Goal: Use online tool/utility

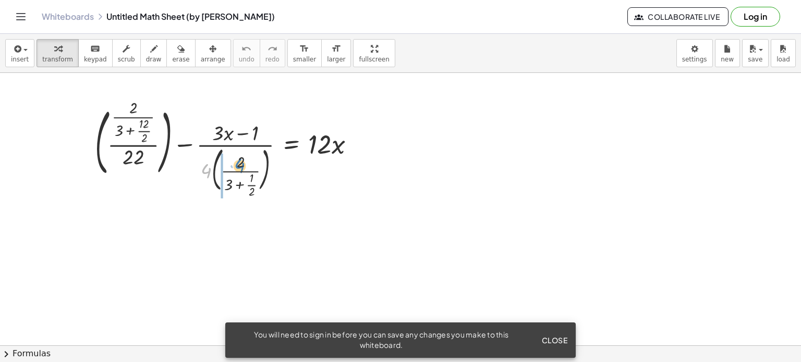
drag, startPoint x: 205, startPoint y: 169, endPoint x: 239, endPoint y: 164, distance: 33.8
click at [239, 164] on div at bounding box center [229, 149] width 278 height 93
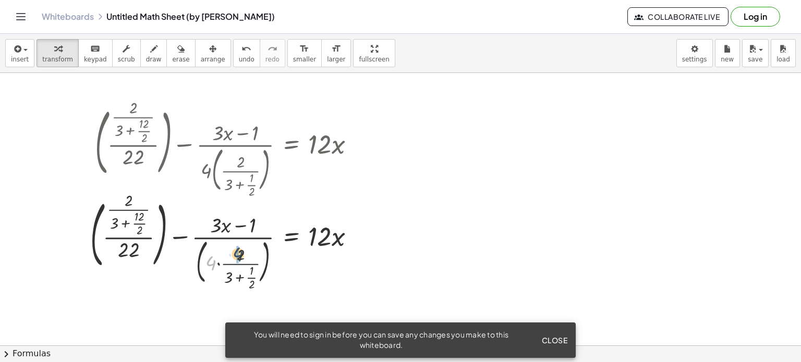
drag, startPoint x: 208, startPoint y: 262, endPoint x: 236, endPoint y: 253, distance: 29.7
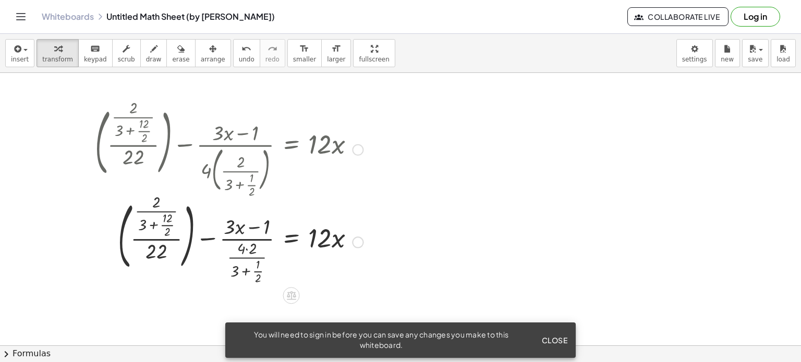
click at [243, 251] on div at bounding box center [229, 242] width 278 height 90
click at [248, 248] on div at bounding box center [229, 242] width 278 height 90
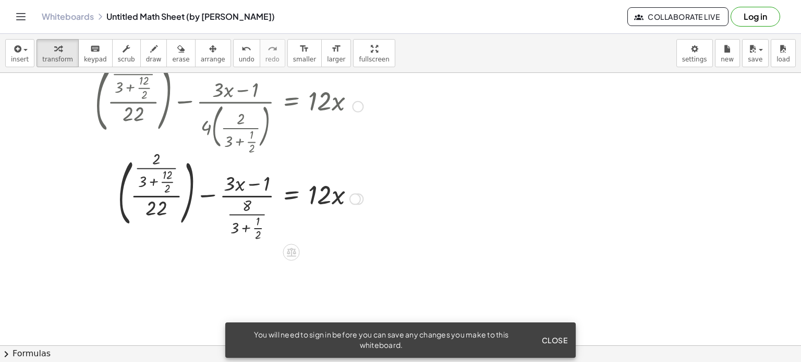
scroll to position [46, 0]
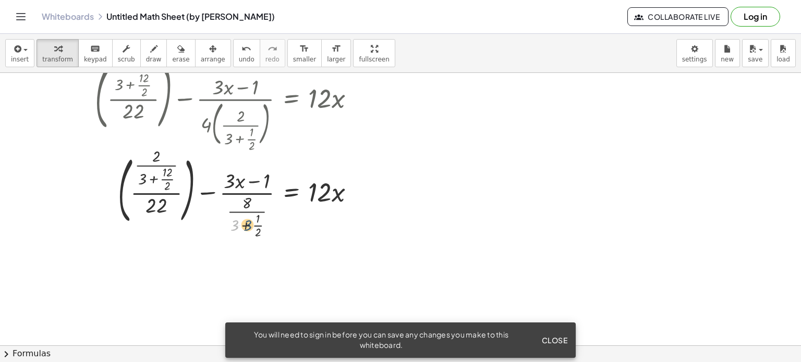
drag, startPoint x: 235, startPoint y: 223, endPoint x: 249, endPoint y: 223, distance: 13.6
click at [249, 223] on div at bounding box center [229, 196] width 278 height 90
click at [244, 224] on div at bounding box center [229, 196] width 278 height 90
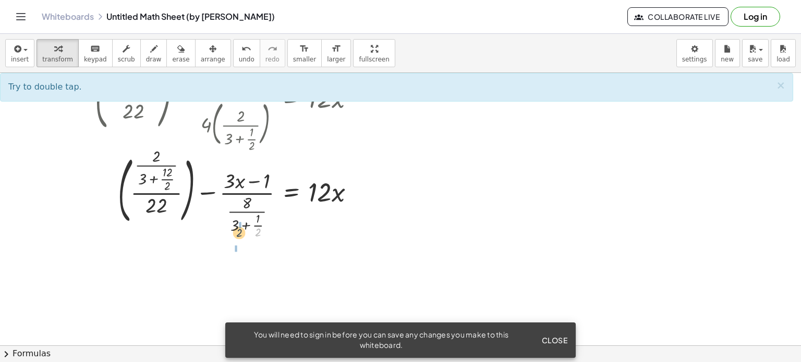
drag, startPoint x: 259, startPoint y: 232, endPoint x: 238, endPoint y: 232, distance: 20.9
click at [238, 232] on div at bounding box center [229, 196] width 278 height 90
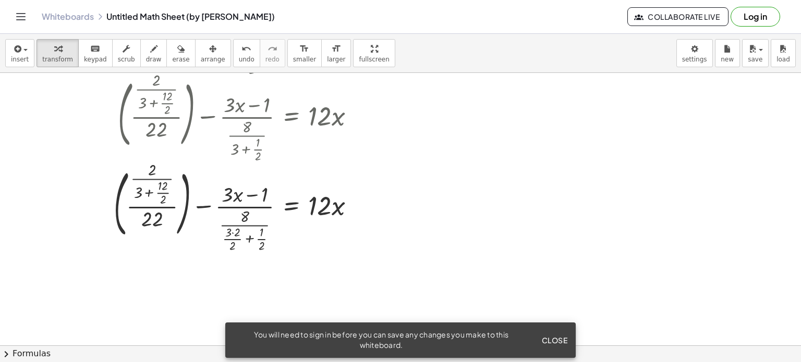
scroll to position [120, 0]
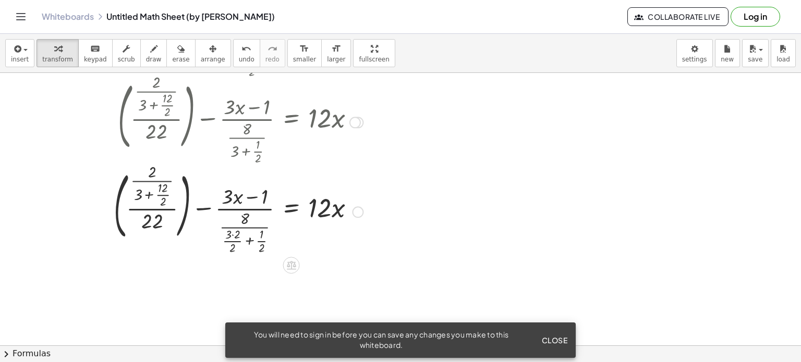
click at [351, 120] on div at bounding box center [354, 122] width 11 height 11
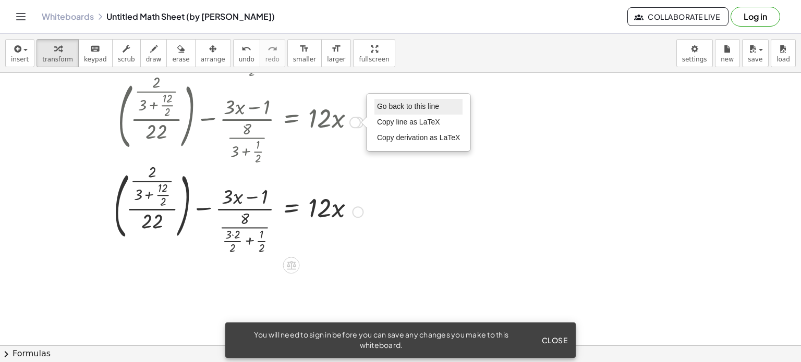
click at [386, 113] on li "Go back to this line" at bounding box center [418, 107] width 89 height 16
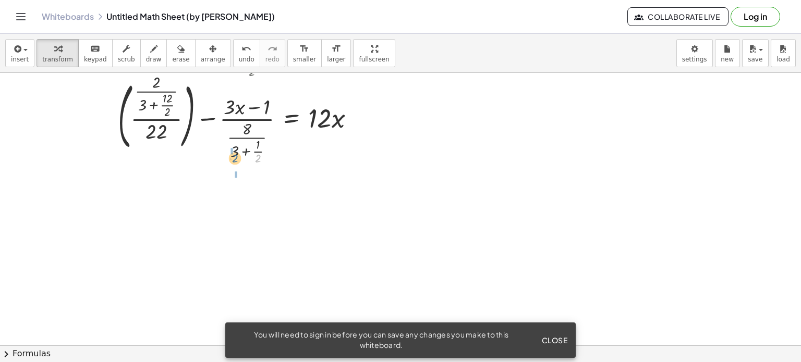
drag, startPoint x: 256, startPoint y: 159, endPoint x: 232, endPoint y: 159, distance: 24.0
click at [232, 159] on div at bounding box center [229, 122] width 278 height 90
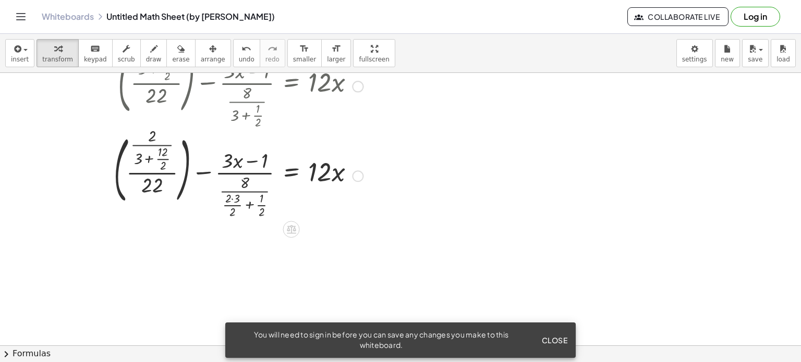
scroll to position [156, 0]
click at [250, 206] on div at bounding box center [229, 175] width 278 height 90
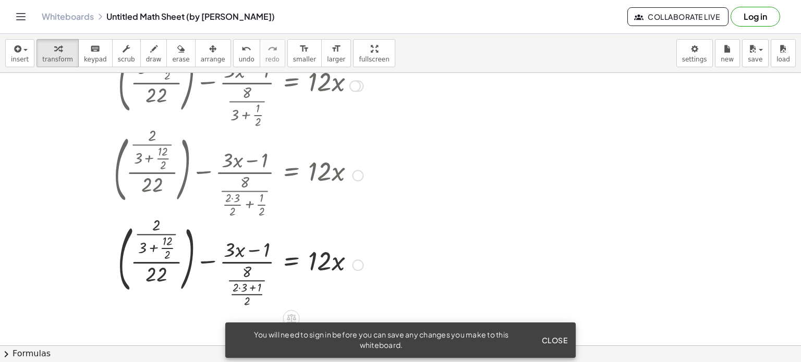
scroll to position [209, 0]
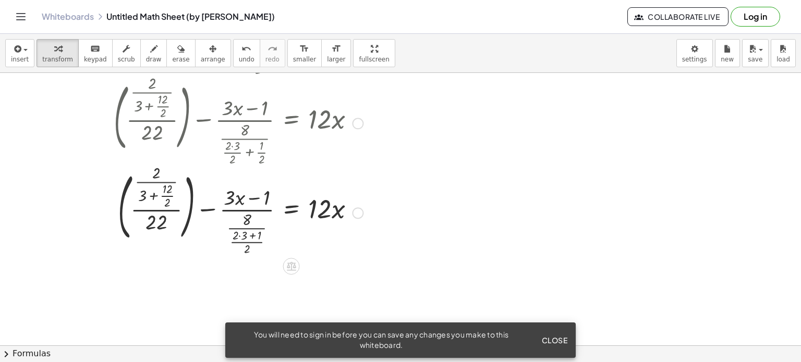
click at [238, 235] on div at bounding box center [229, 212] width 278 height 90
click at [240, 235] on div at bounding box center [229, 212] width 278 height 90
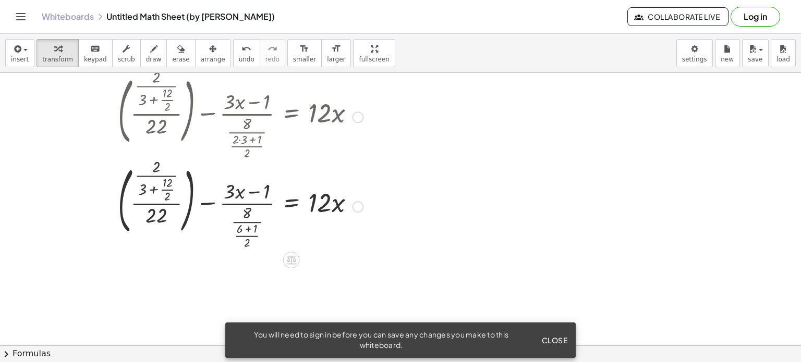
scroll to position [306, 0]
click at [248, 230] on div at bounding box center [229, 205] width 278 height 90
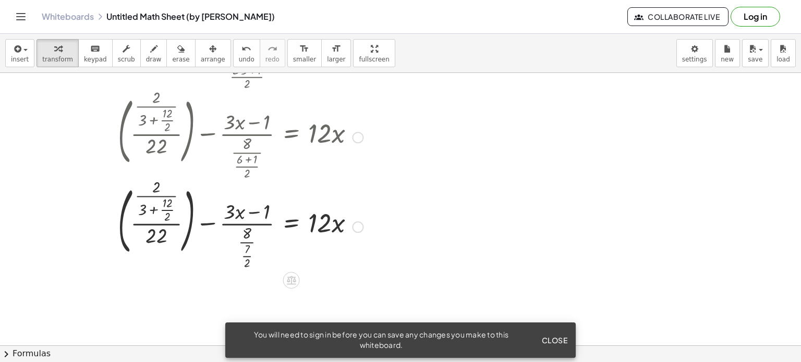
scroll to position [376, 0]
click at [247, 250] on div at bounding box center [229, 224] width 278 height 90
click at [246, 252] on div at bounding box center [229, 224] width 278 height 90
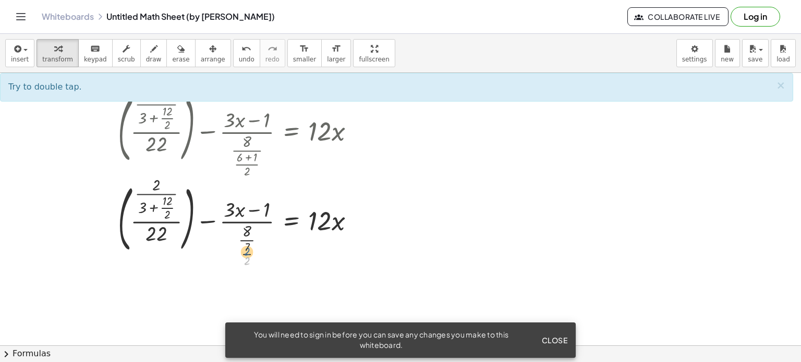
drag, startPoint x: 246, startPoint y: 259, endPoint x: 246, endPoint y: 250, distance: 9.4
click at [246, 250] on div at bounding box center [229, 224] width 278 height 90
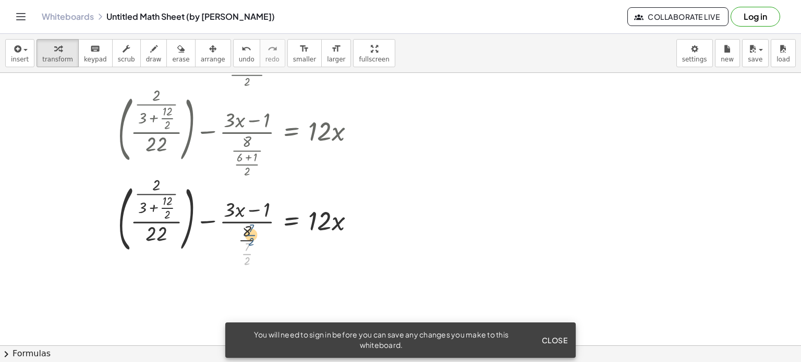
drag, startPoint x: 246, startPoint y: 252, endPoint x: 243, endPoint y: 235, distance: 17.9
click at [243, 235] on div at bounding box center [229, 224] width 278 height 90
drag, startPoint x: 169, startPoint y: 215, endPoint x: 146, endPoint y: 214, distance: 22.9
click at [146, 214] on div at bounding box center [229, 224] width 278 height 90
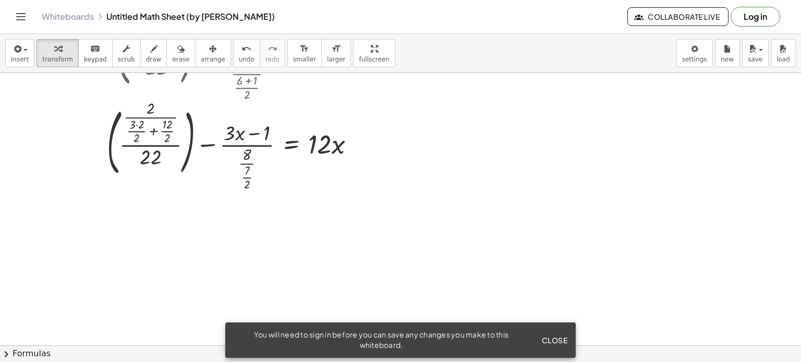
click at [348, 254] on div at bounding box center [400, 30] width 801 height 820
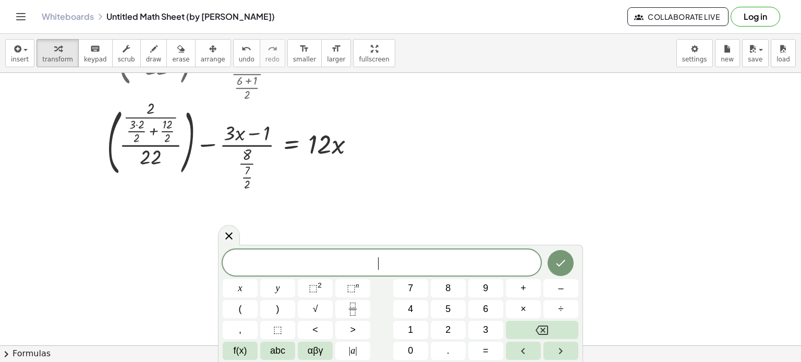
click at [272, 265] on span "​" at bounding box center [382, 264] width 318 height 15
drag, startPoint x: 575, startPoint y: 262, endPoint x: 559, endPoint y: 263, distance: 15.2
click at [258, 279] on div at bounding box center [240, 288] width 35 height 18
click at [559, 263] on icon "Done" at bounding box center [560, 263] width 13 height 13
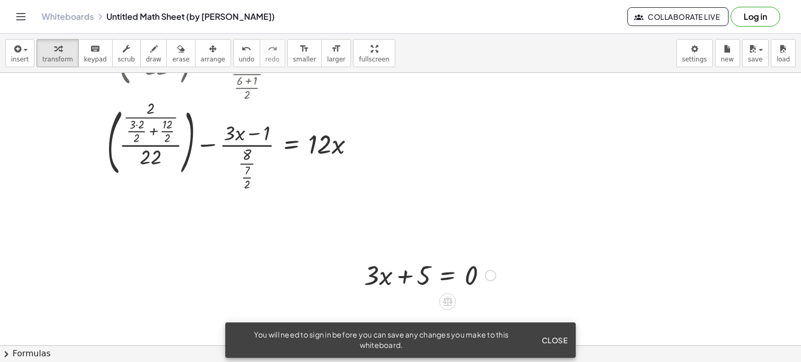
click at [488, 275] on div at bounding box center [490, 275] width 11 height 11
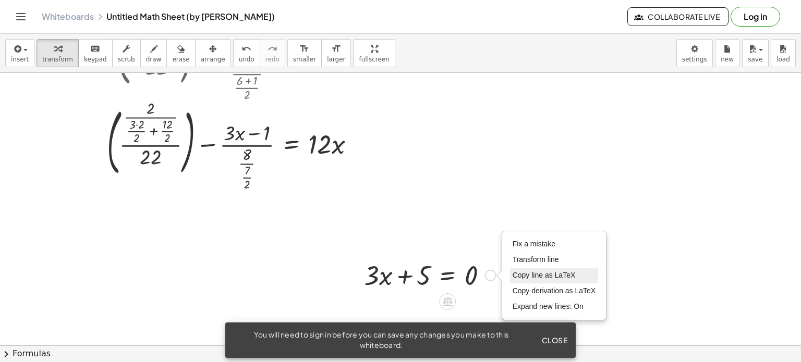
click at [535, 277] on span "Copy line as LaTeX" at bounding box center [544, 275] width 63 height 8
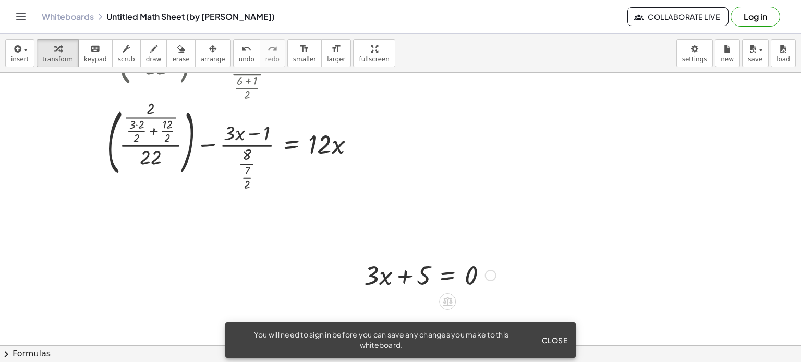
click at [494, 276] on div "Copied done" at bounding box center [490, 275] width 11 height 11
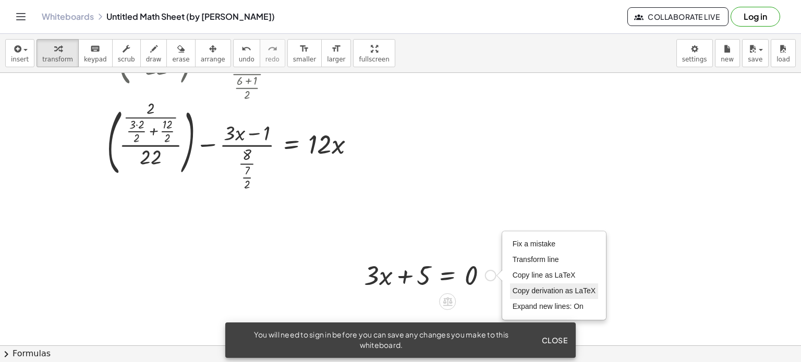
click at [540, 286] on li "Copy derivation as LaTeX" at bounding box center [554, 292] width 89 height 16
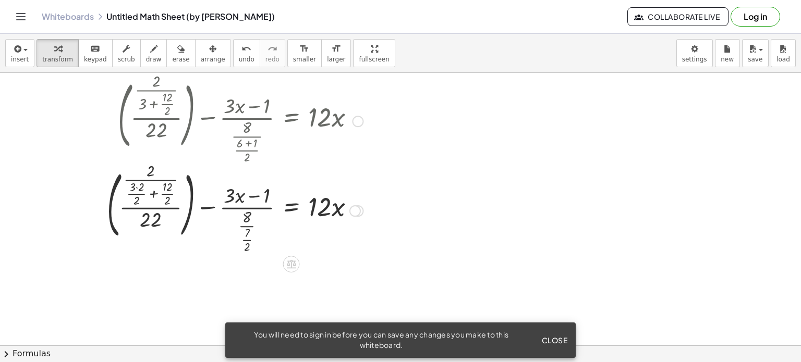
scroll to position [388, 0]
drag, startPoint x: 120, startPoint y: 93, endPoint x: 181, endPoint y: 118, distance: 66.1
click at [181, 118] on div at bounding box center [229, 122] width 278 height 90
click at [284, 278] on div at bounding box center [400, 95] width 801 height 820
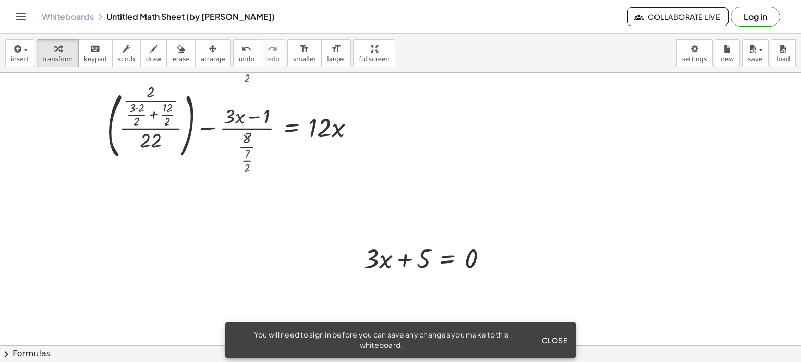
scroll to position [469, 0]
click at [440, 275] on div at bounding box center [430, 257] width 142 height 35
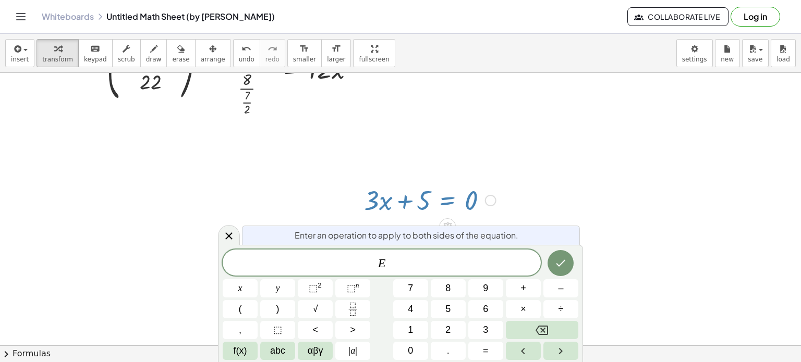
scroll to position [528, 0]
click at [469, 262] on span "E ​" at bounding box center [382, 264] width 318 height 15
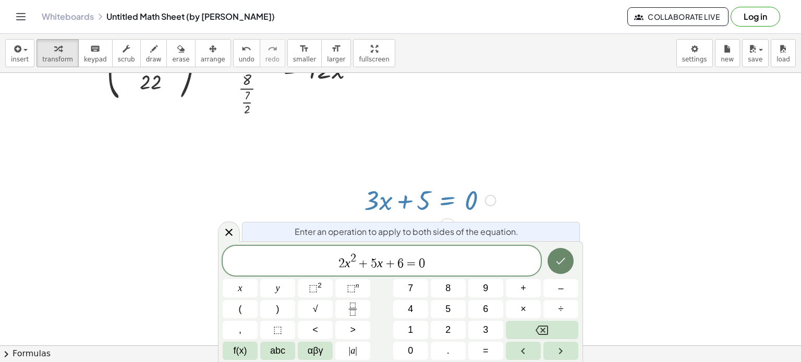
click at [565, 261] on icon "Done" at bounding box center [560, 261] width 13 height 13
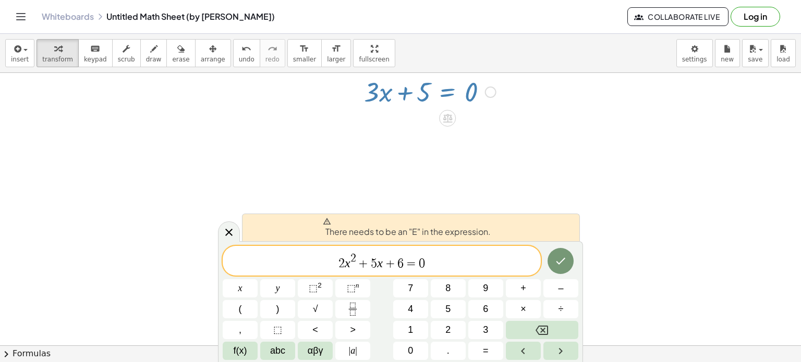
scroll to position [622, 0]
click at [388, 264] on span "+" at bounding box center [390, 264] width 15 height 13
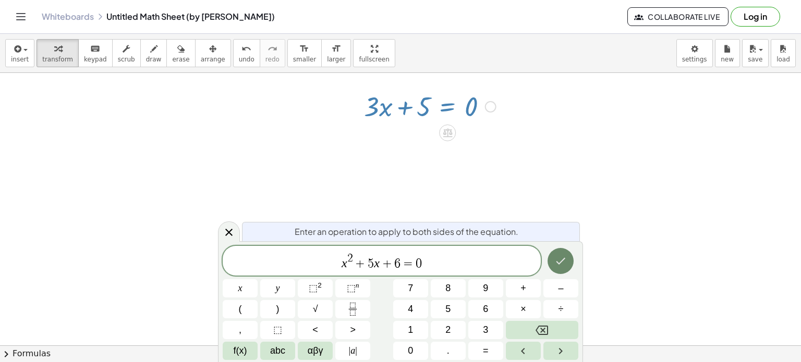
click at [566, 264] on icon "Done" at bounding box center [560, 261] width 13 height 13
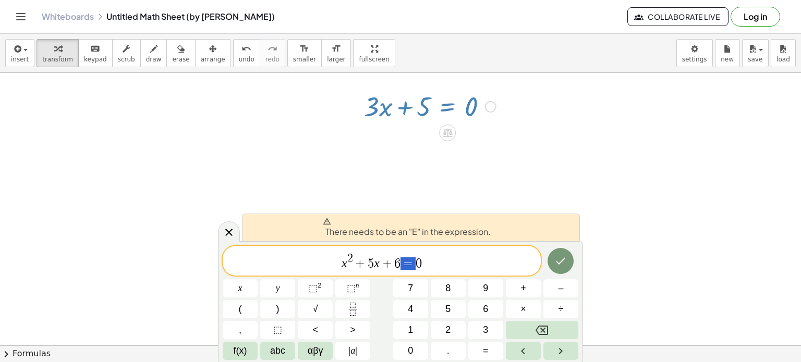
drag, startPoint x: 405, startPoint y: 264, endPoint x: 416, endPoint y: 261, distance: 10.9
click at [416, 261] on span "0" at bounding box center [419, 264] width 6 height 13
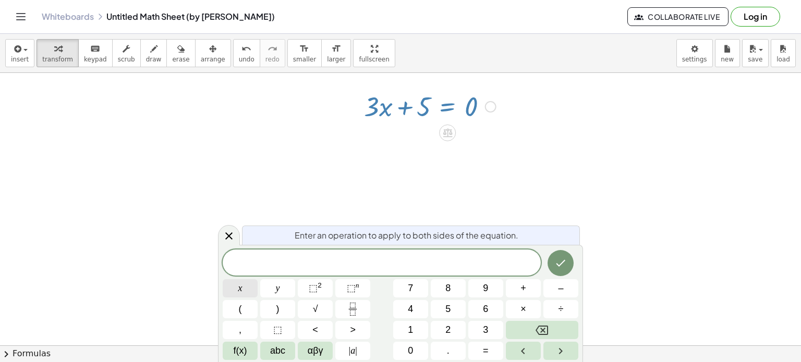
click at [250, 289] on button "x" at bounding box center [240, 288] width 35 height 18
click at [312, 287] on span "⬚" at bounding box center [313, 288] width 9 height 10
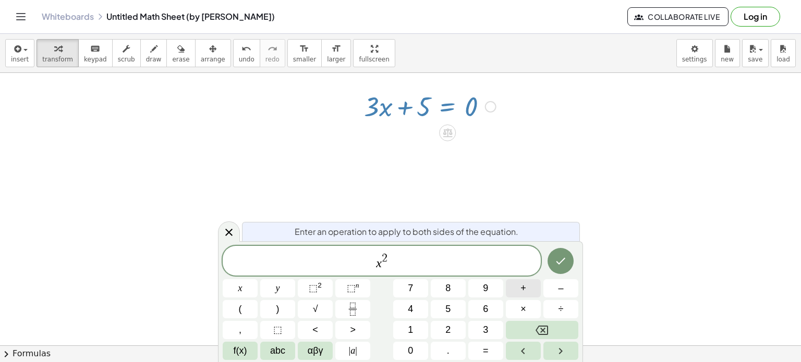
click at [519, 289] on button "+" at bounding box center [523, 288] width 35 height 18
click at [446, 311] on span "5" at bounding box center [447, 309] width 5 height 14
click at [248, 289] on button "x" at bounding box center [240, 288] width 35 height 18
click at [521, 294] on span "+" at bounding box center [523, 289] width 6 height 14
click at [483, 307] on span "6" at bounding box center [485, 309] width 5 height 14
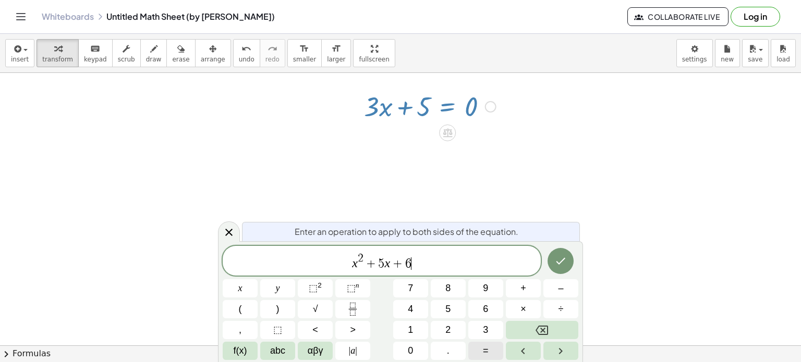
click at [492, 349] on button "=" at bounding box center [485, 351] width 35 height 18
click at [413, 344] on button "0" at bounding box center [410, 351] width 35 height 18
click at [559, 258] on icon "Done" at bounding box center [560, 261] width 13 height 13
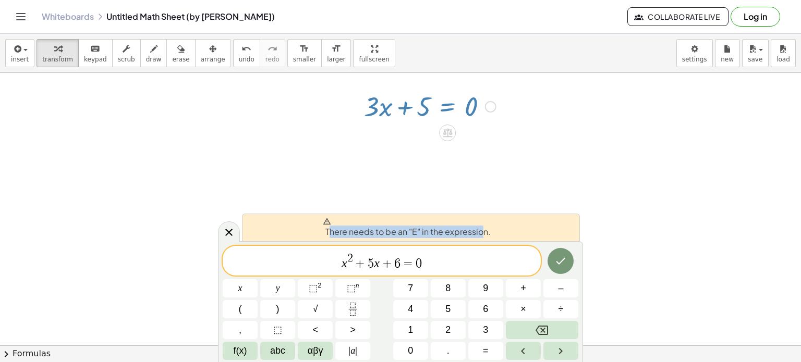
drag, startPoint x: 327, startPoint y: 235, endPoint x: 482, endPoint y: 229, distance: 154.5
click at [482, 229] on span "There needs to be an "E" in the expression." at bounding box center [407, 227] width 168 height 21
click at [346, 269] on var "x" at bounding box center [345, 264] width 6 height 14
click at [379, 257] on var "x" at bounding box center [377, 264] width 6 height 14
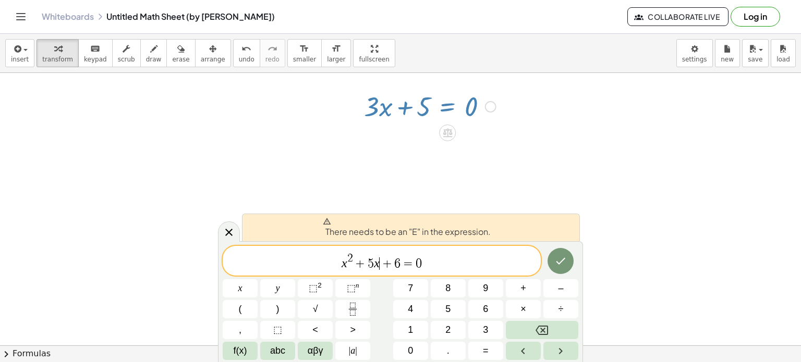
click at [379, 257] on var "x" at bounding box center [377, 264] width 6 height 14
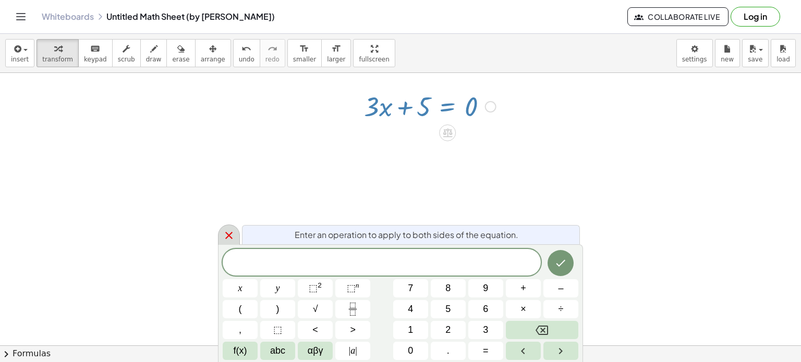
click at [221, 235] on div at bounding box center [229, 235] width 22 height 20
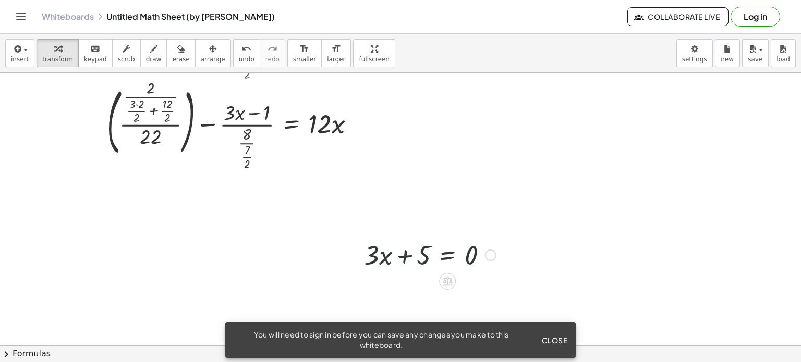
scroll to position [469, 0]
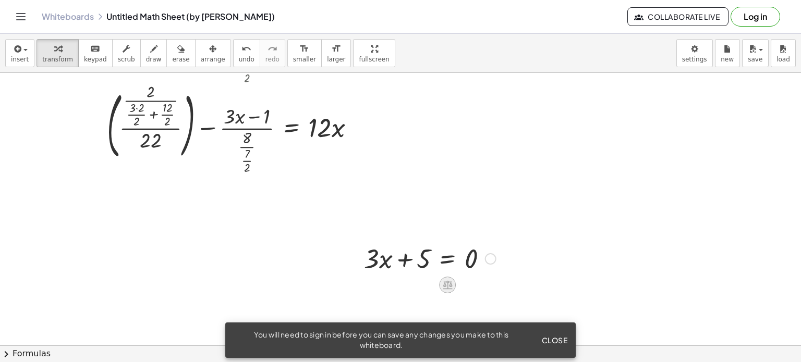
click at [454, 279] on div at bounding box center [447, 285] width 17 height 17
click at [488, 260] on div "Copied done" at bounding box center [490, 258] width 11 height 11
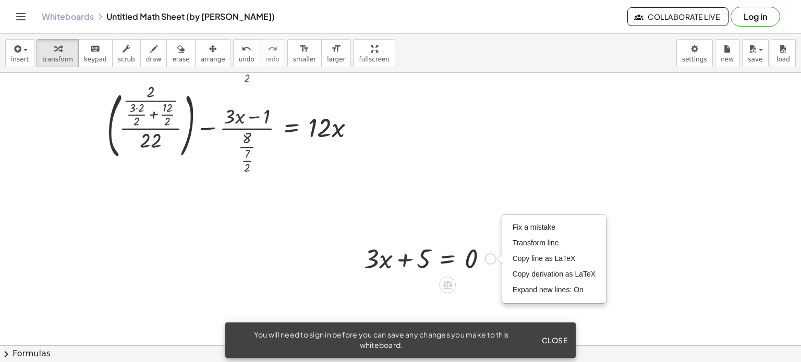
click at [420, 245] on div at bounding box center [430, 257] width 142 height 35
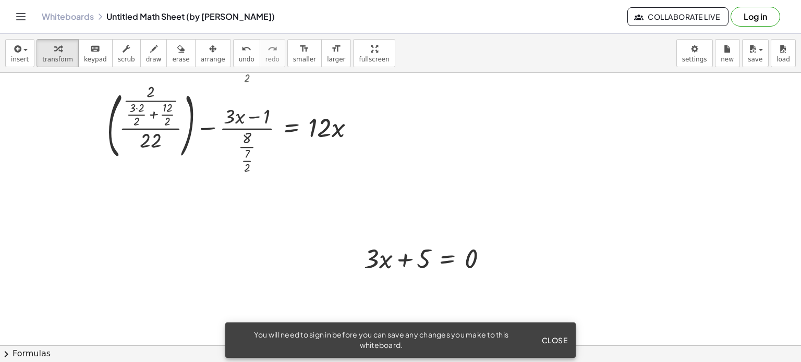
click at [386, 295] on div at bounding box center [400, 150] width 801 height 1093
drag, startPoint x: 309, startPoint y: 189, endPoint x: 385, endPoint y: 256, distance: 101.2
click at [385, 256] on div "+ ( · · 2 · ( + 3 + · 12 · 2 ) · 22 ) − · ( + · 3 · x − 1 ) · 4 · ( · 2 · ( + 3…" at bounding box center [400, 150] width 801 height 1093
click at [385, 256] on div at bounding box center [430, 257] width 142 height 35
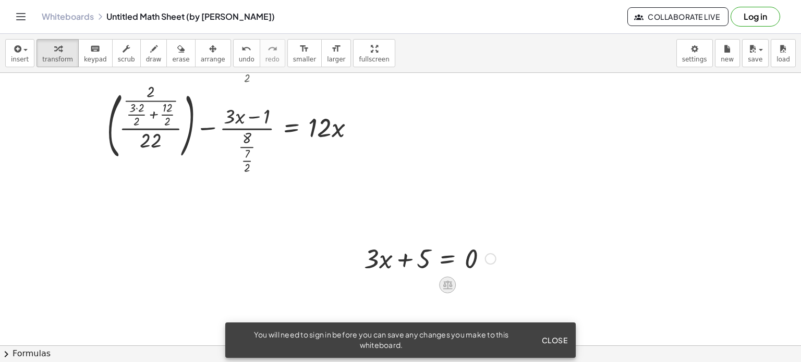
click at [455, 281] on div at bounding box center [447, 285] width 17 height 17
click at [488, 290] on div at bounding box center [489, 285] width 17 height 17
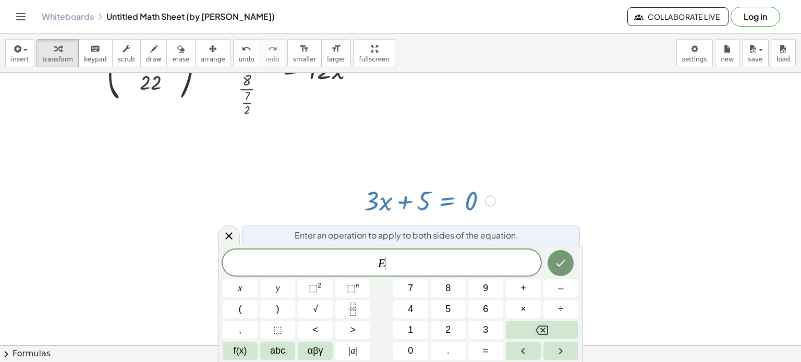
scroll to position [528, 0]
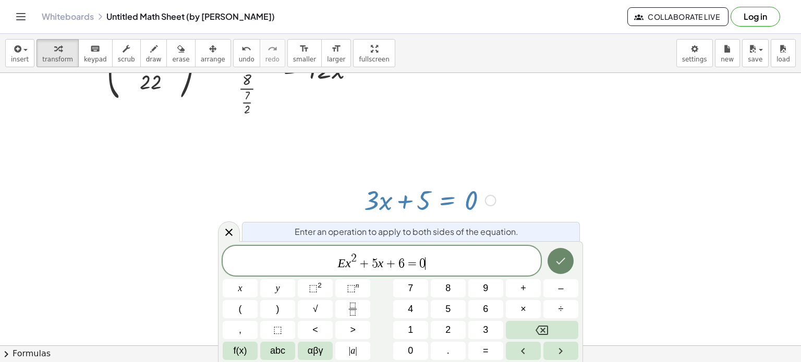
click at [567, 264] on icon "Done" at bounding box center [560, 261] width 13 height 13
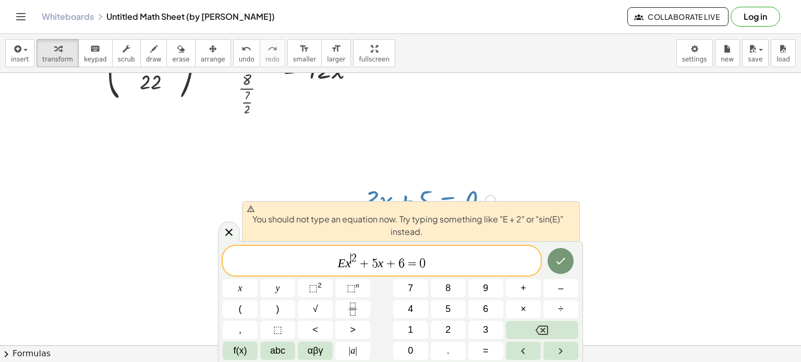
click at [352, 263] on span "2" at bounding box center [354, 258] width 6 height 11
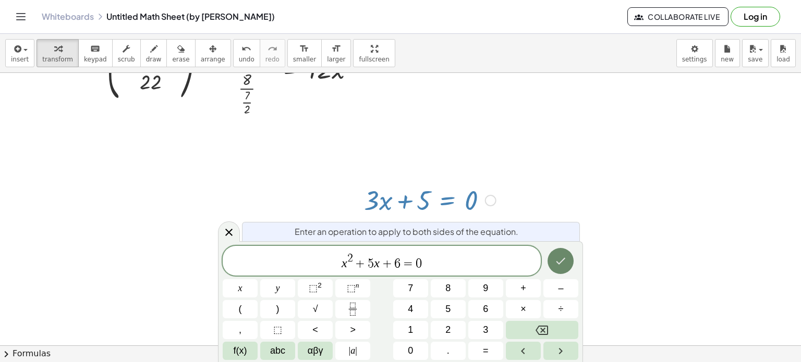
click at [555, 266] on icon "Done" at bounding box center [560, 261] width 13 height 13
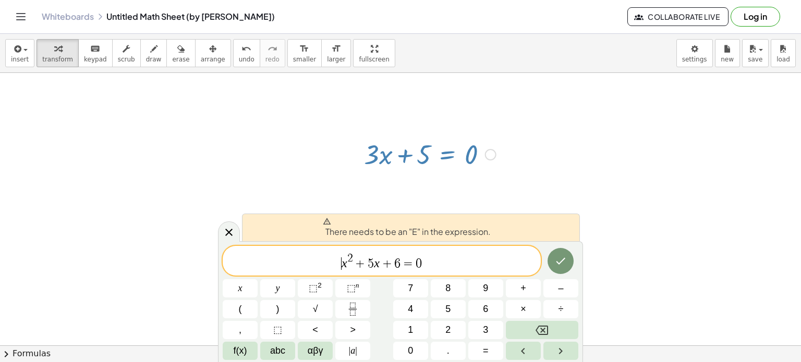
scroll to position [574, 0]
